Goal: Task Accomplishment & Management: Manage account settings

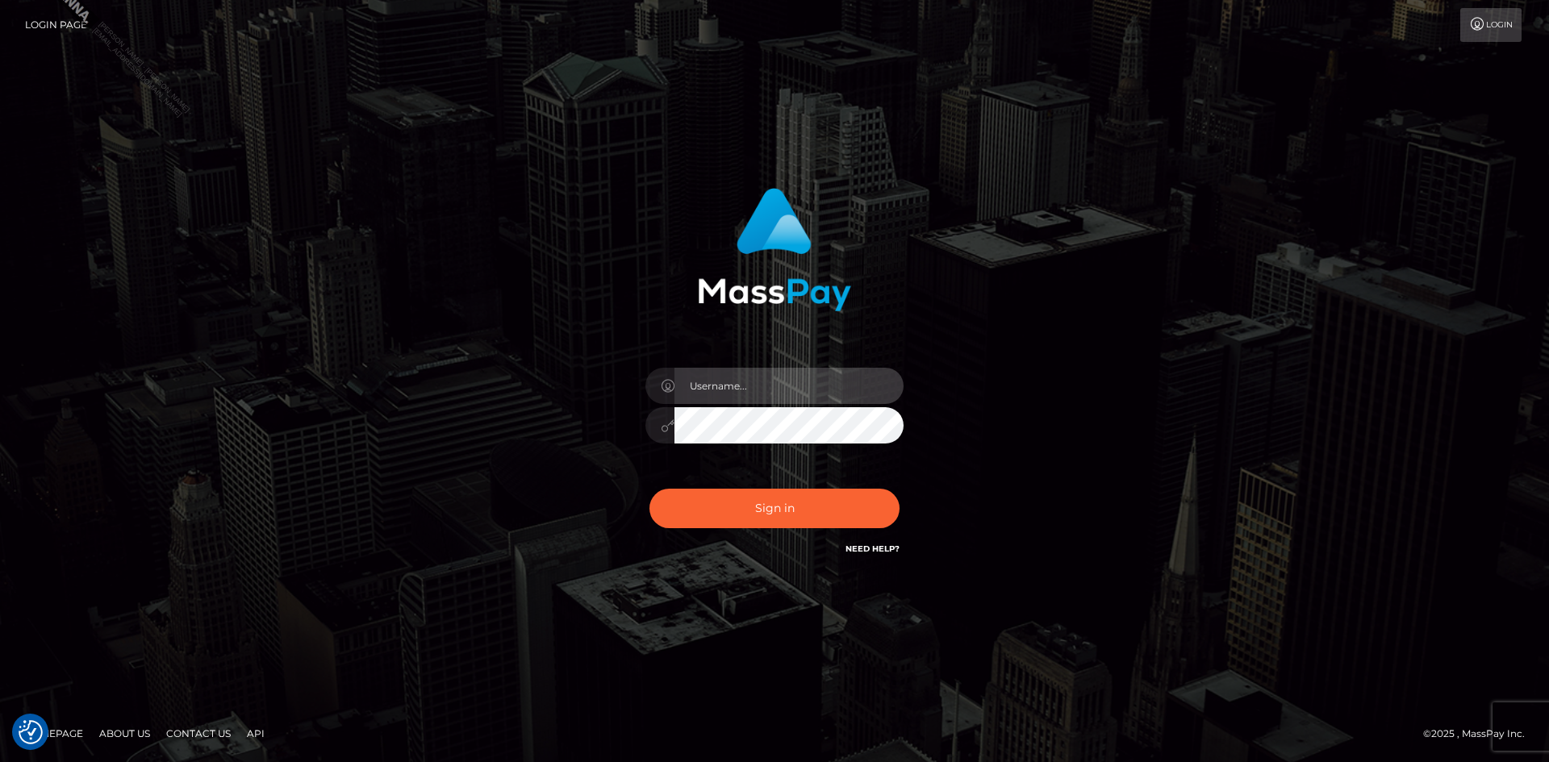
type input "Marco.Spree"
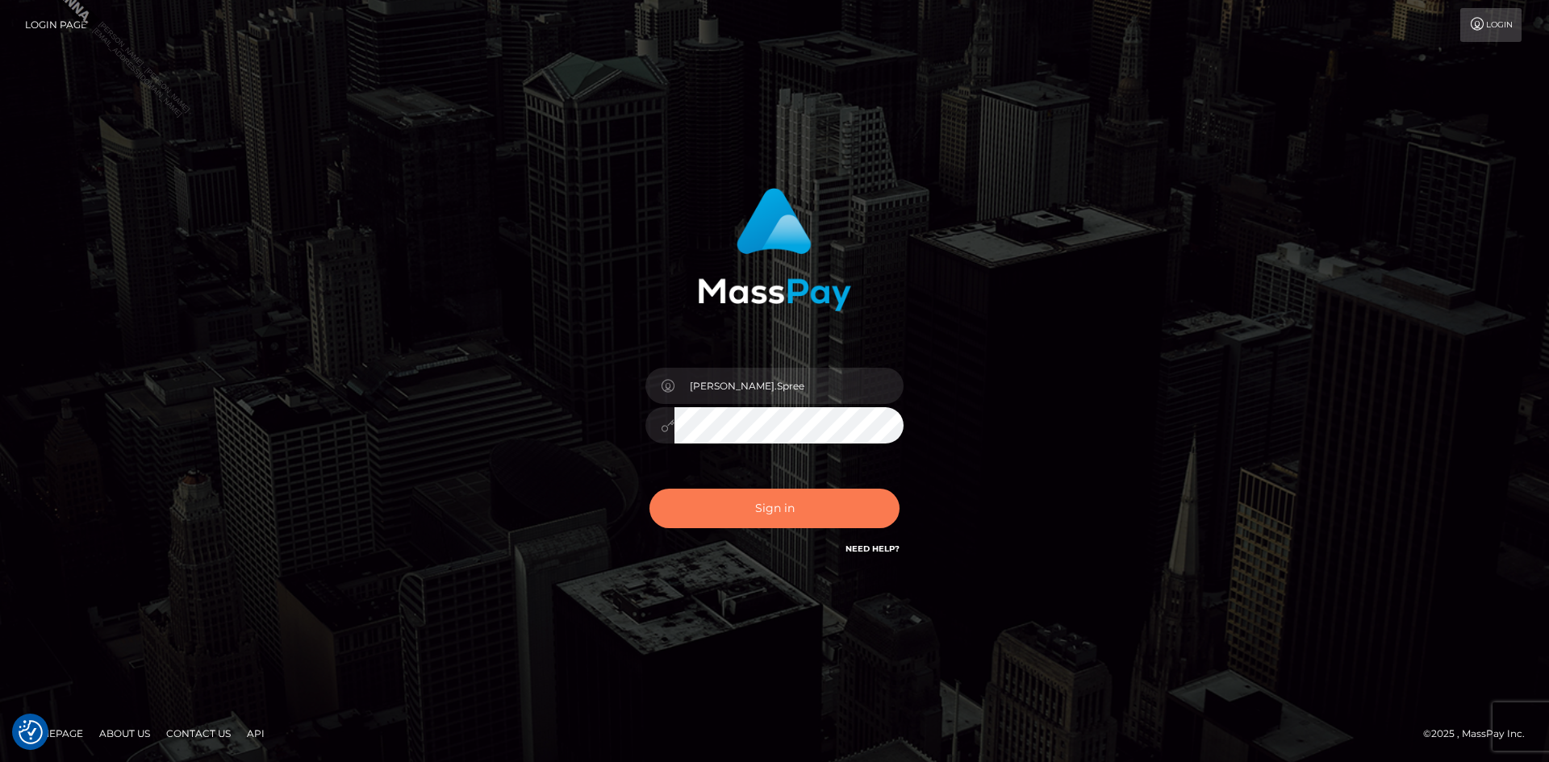
click at [721, 510] on button "Sign in" at bounding box center [775, 509] width 250 height 40
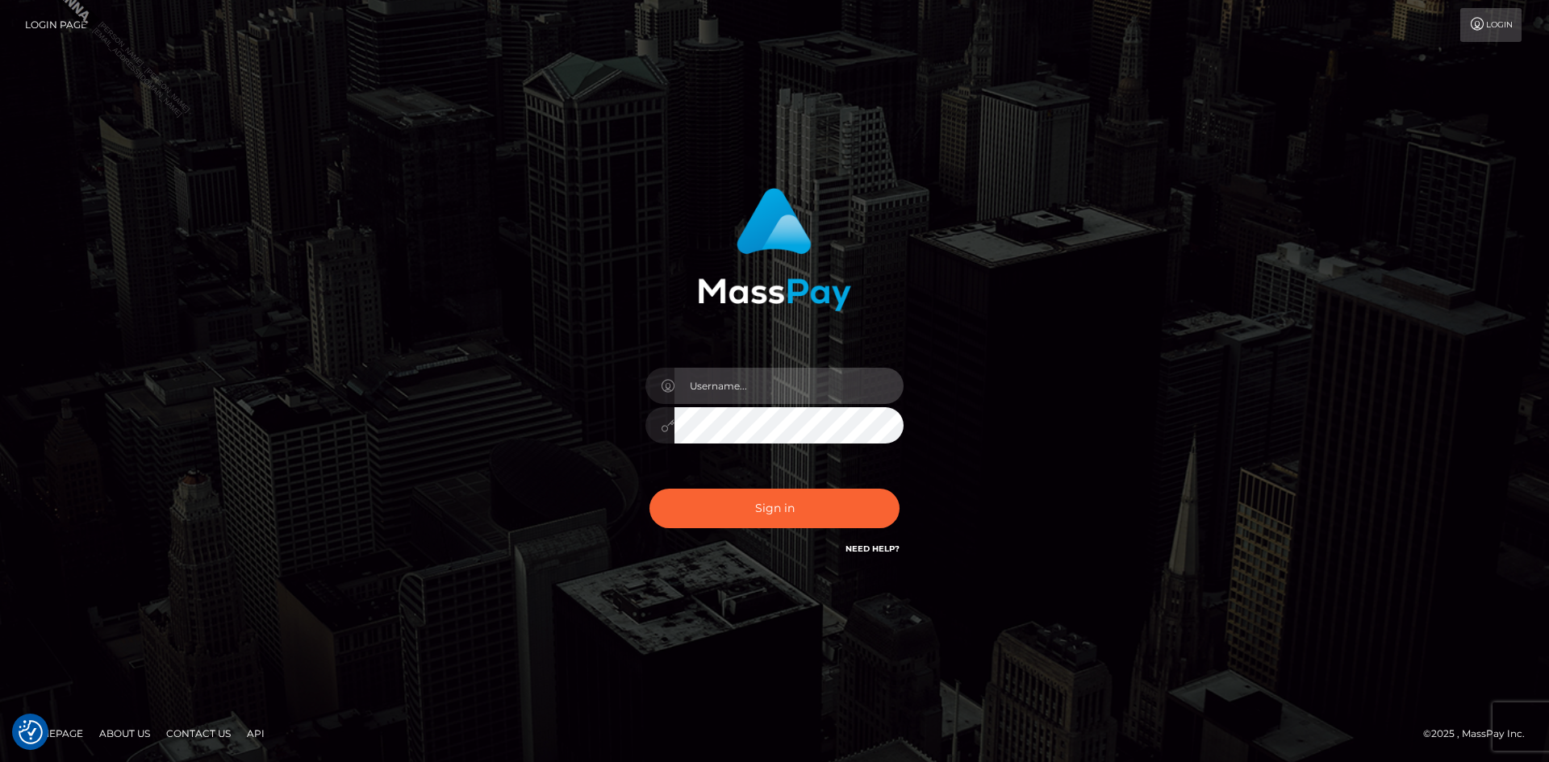
click at [779, 394] on input "text" at bounding box center [789, 386] width 229 height 36
type input "Marco.Spree"
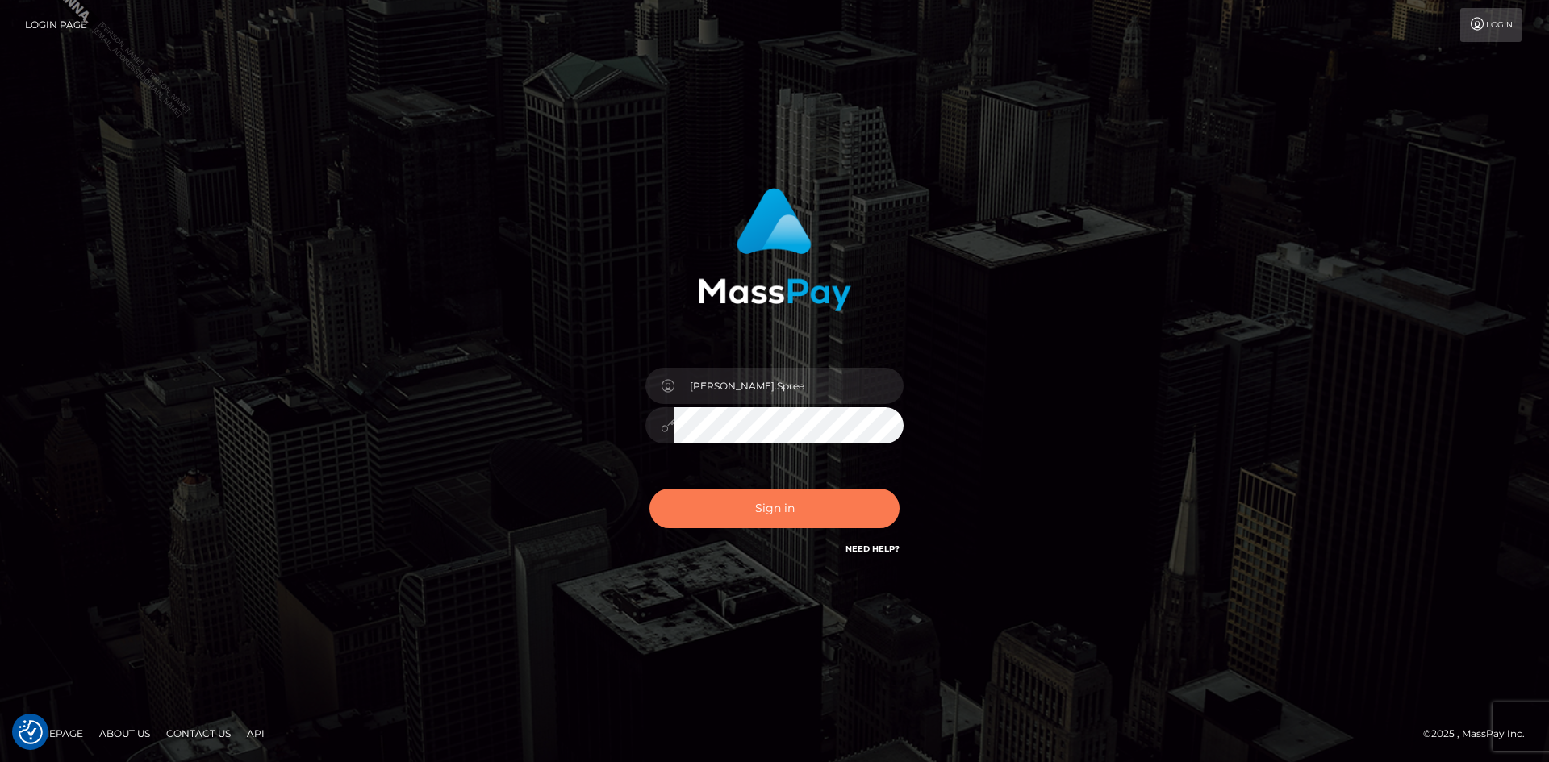
click at [813, 511] on button "Sign in" at bounding box center [775, 509] width 250 height 40
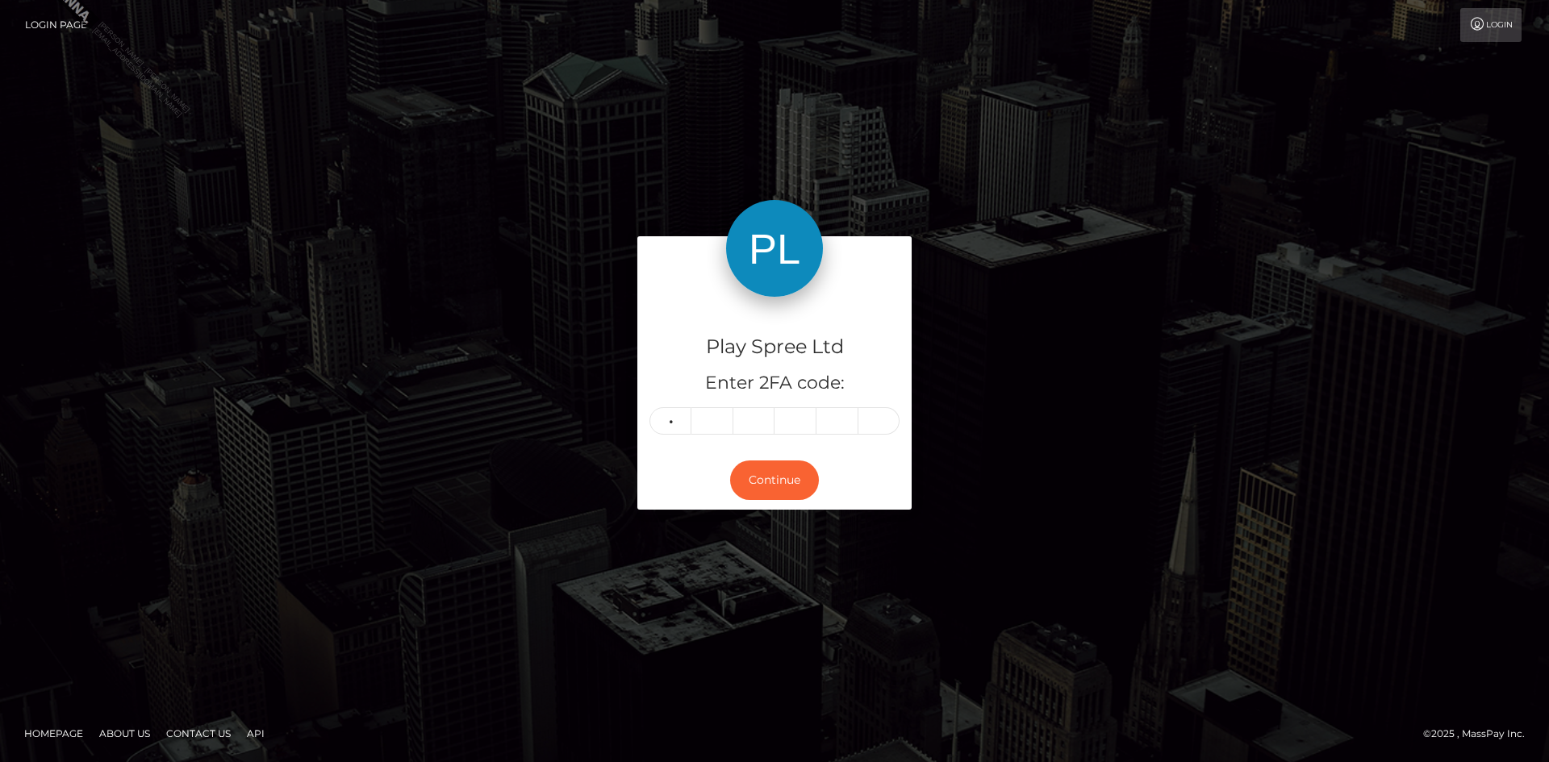
type input "0"
type input "8"
type input "1"
type input "6"
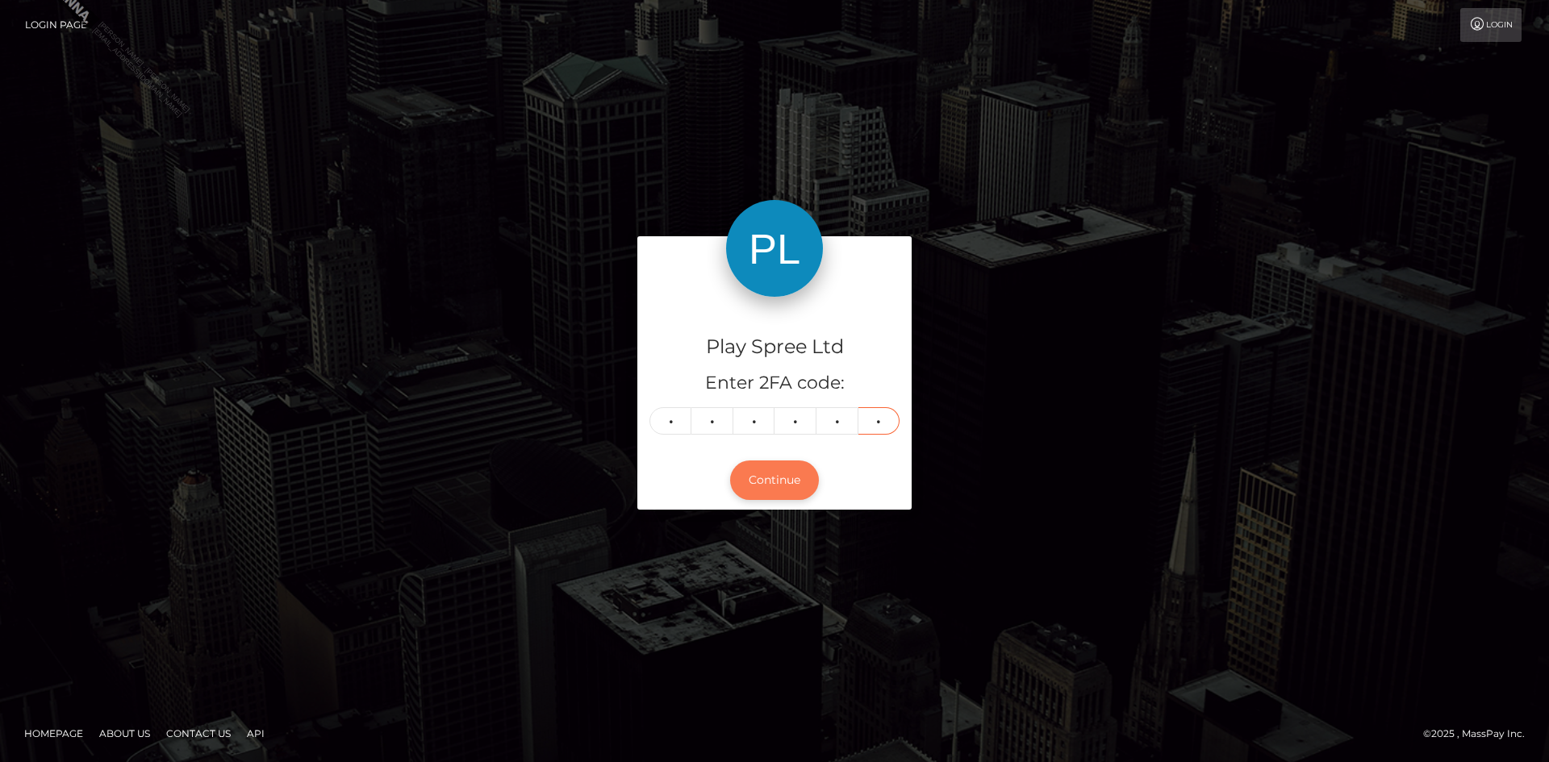
type input "4"
click at [790, 470] on button "Continue" at bounding box center [774, 481] width 89 height 40
